Goal: Information Seeking & Learning: Learn about a topic

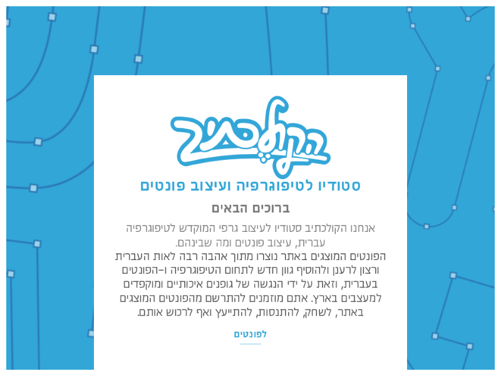
scroll to position [1, 0]
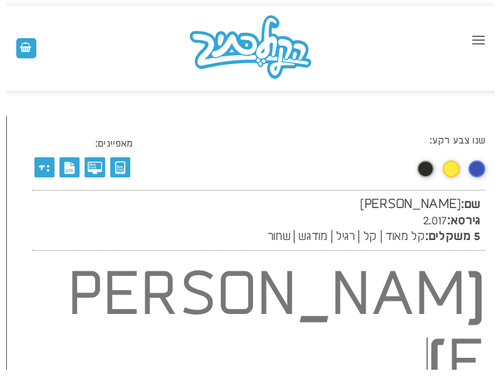
scroll to position [1, 0]
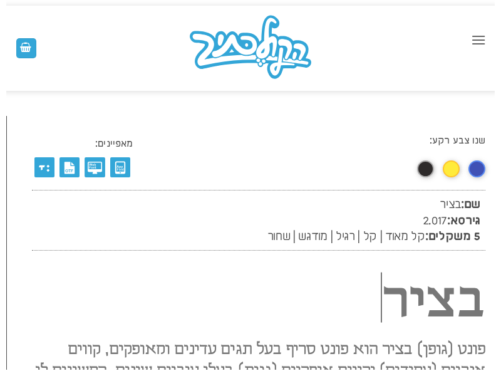
scroll to position [1, 0]
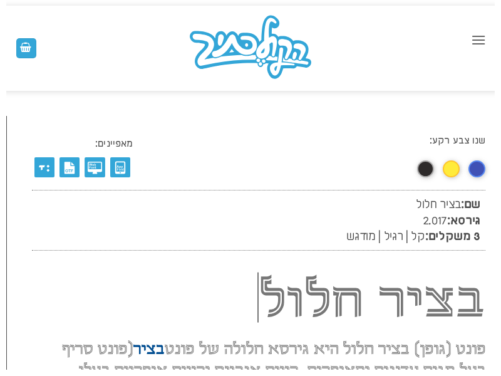
scroll to position [1, 0]
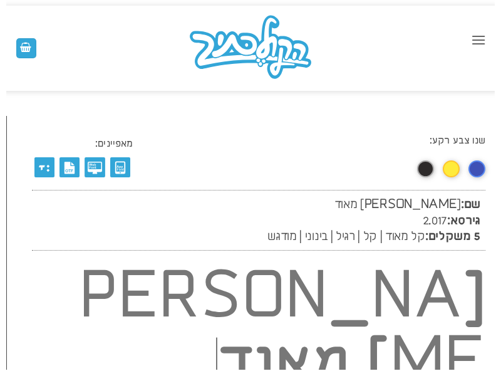
scroll to position [1, 0]
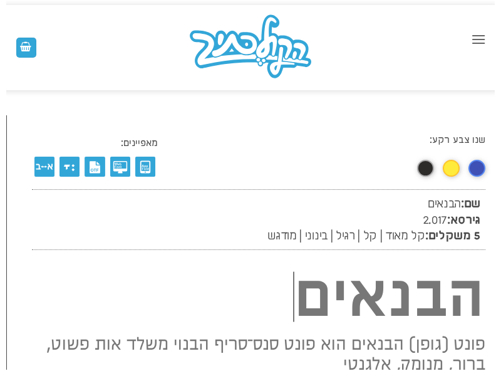
scroll to position [1, 0]
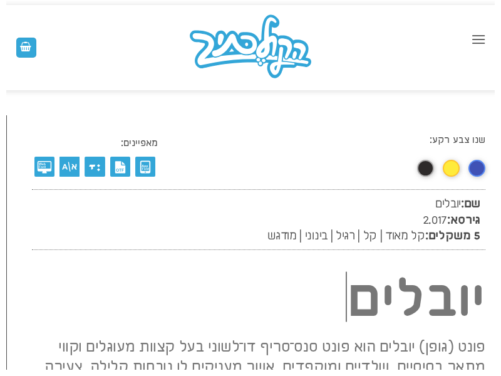
scroll to position [1, 0]
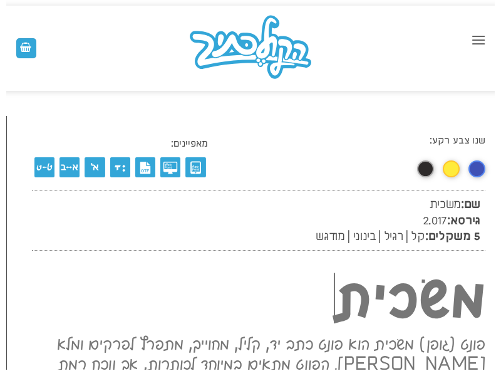
scroll to position [1, 0]
